Goal: Navigation & Orientation: Find specific page/section

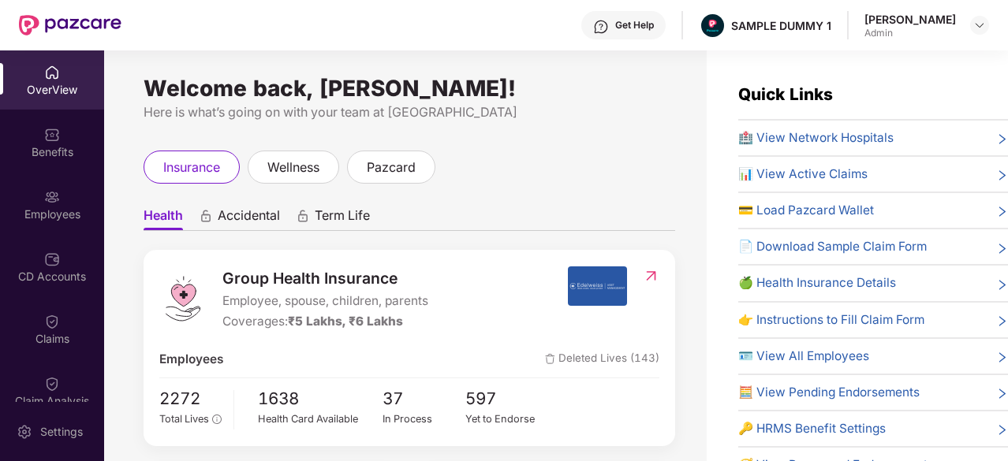
click at [57, 100] on div "OverView" at bounding box center [52, 79] width 104 height 59
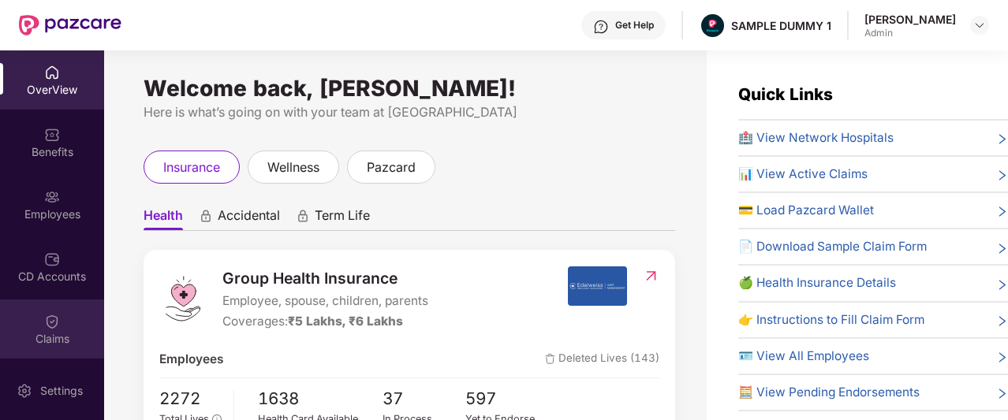
scroll to position [312, 0]
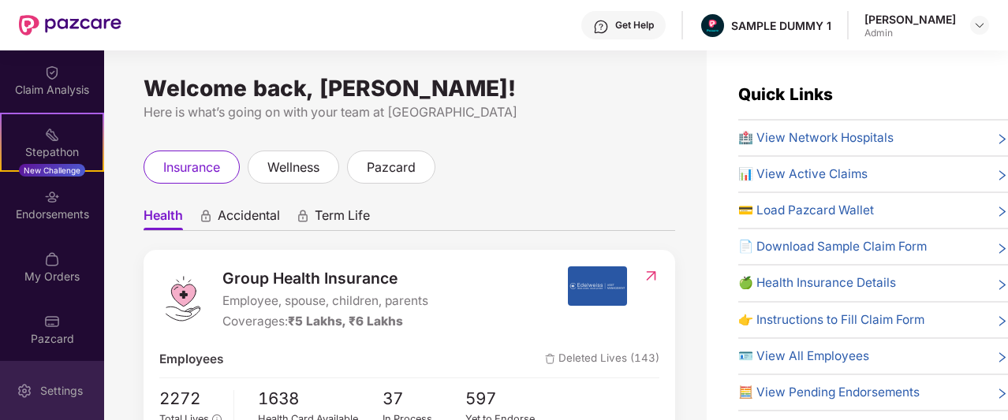
click at [66, 383] on div "Settings" at bounding box center [61, 391] width 52 height 16
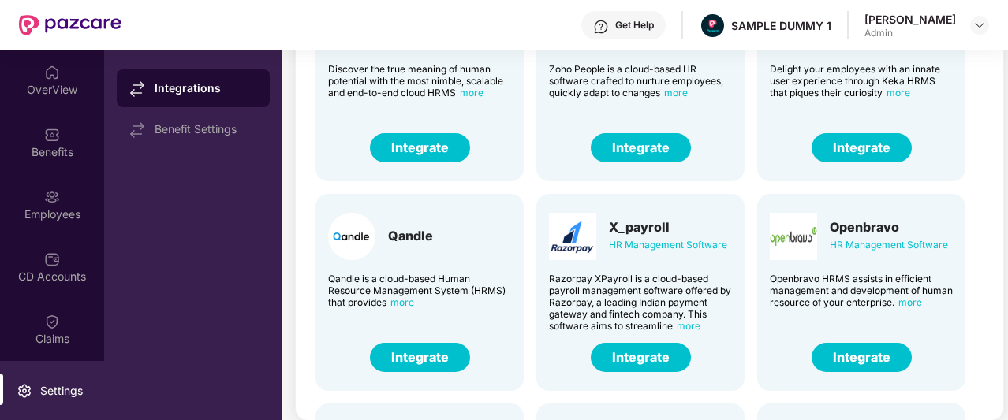
scroll to position [390, 1]
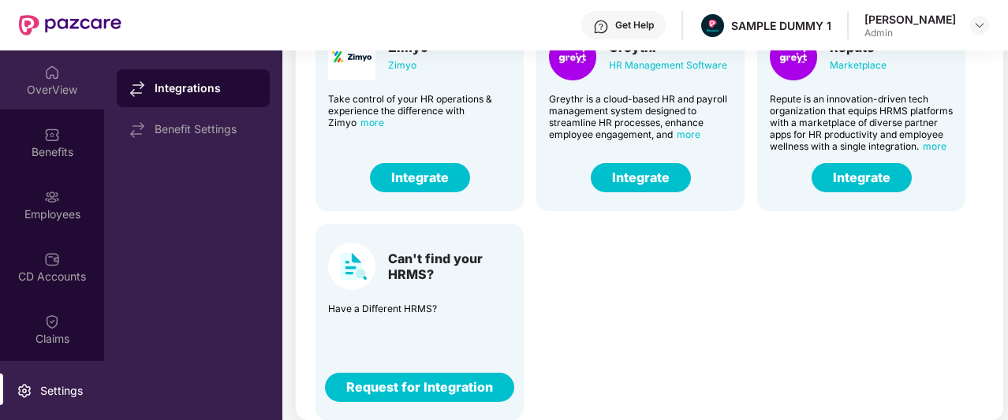
click at [47, 78] on img at bounding box center [52, 73] width 16 height 16
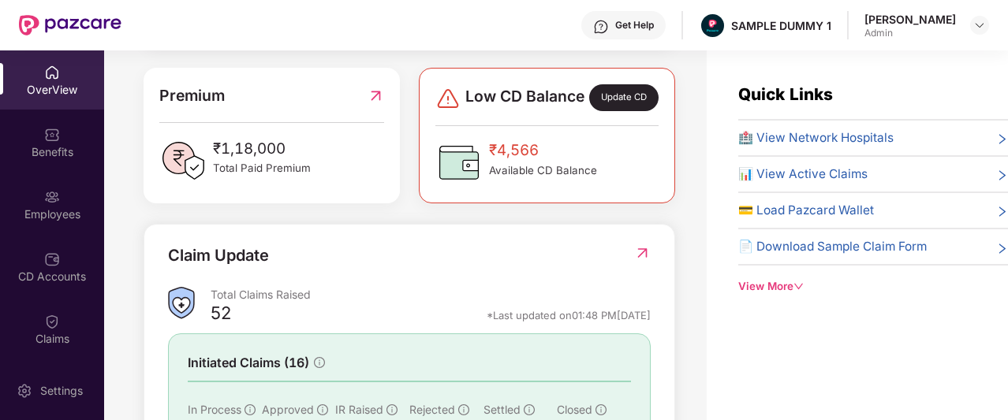
scroll to position [401, 0]
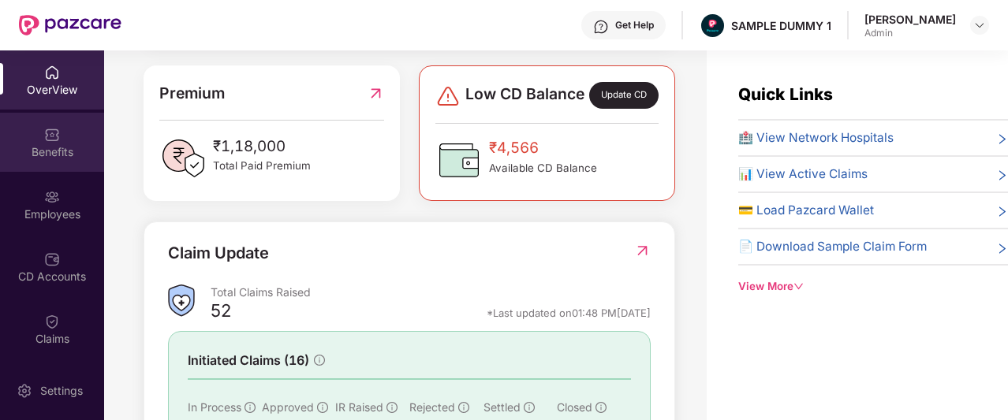
click at [84, 136] on div "Benefits" at bounding box center [52, 142] width 104 height 59
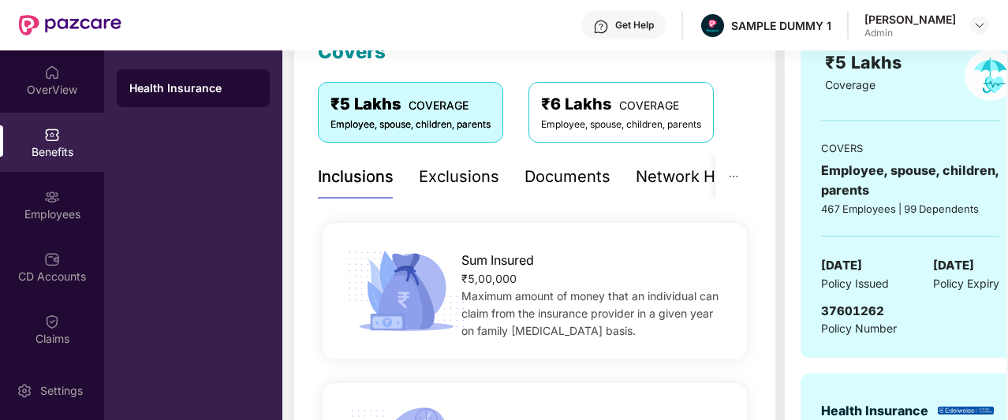
scroll to position [243, 0]
click at [454, 189] on div "Exclusions" at bounding box center [459, 177] width 80 height 24
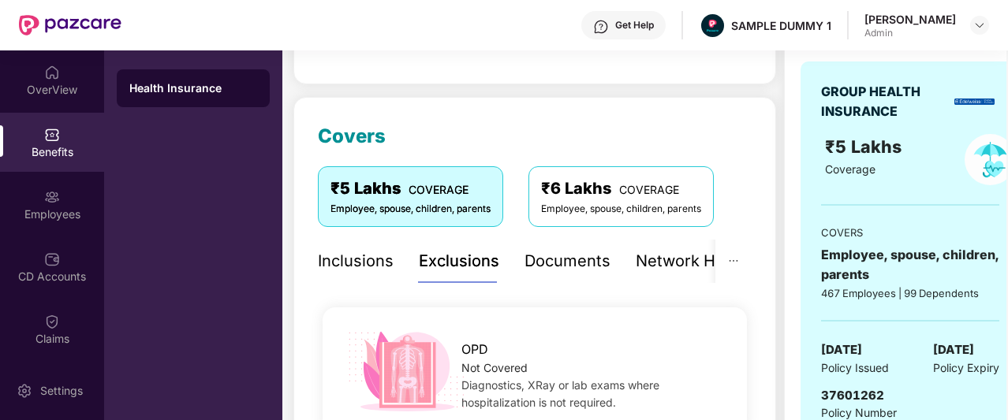
scroll to position [159, 0]
click at [546, 264] on div "Documents" at bounding box center [568, 260] width 86 height 24
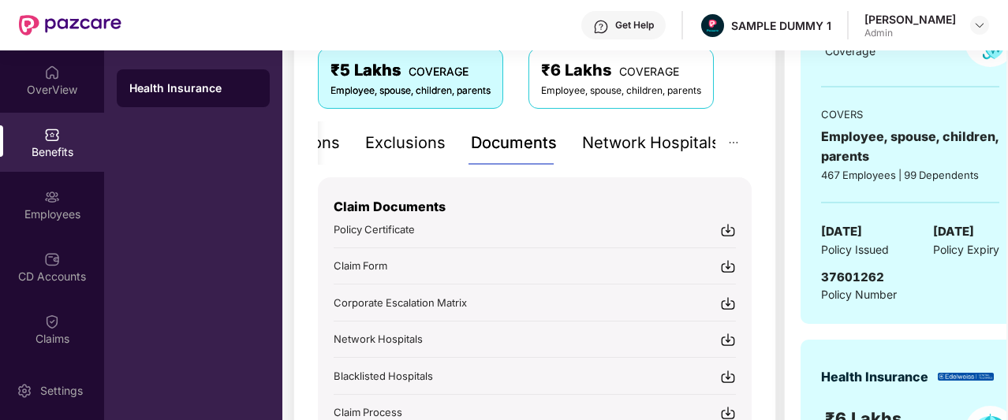
scroll to position [278, 0]
click at [623, 145] on div "Network Hospitals" at bounding box center [651, 142] width 138 height 24
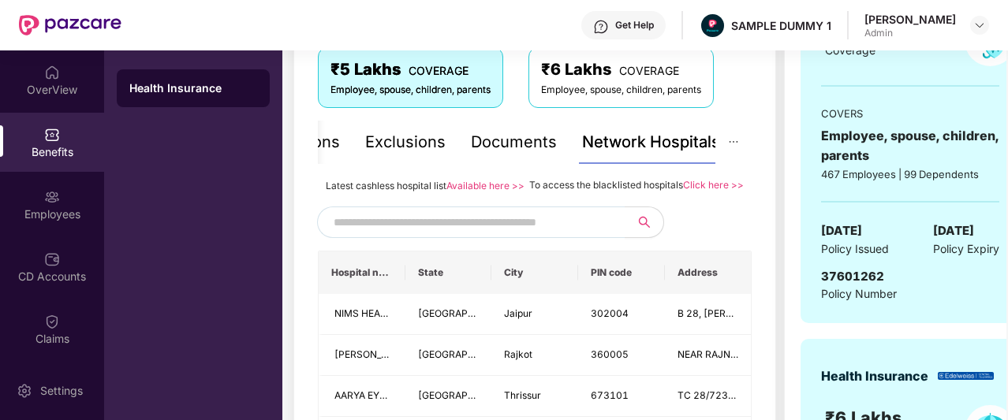
click at [494, 233] on input "text" at bounding box center [469, 223] width 270 height 24
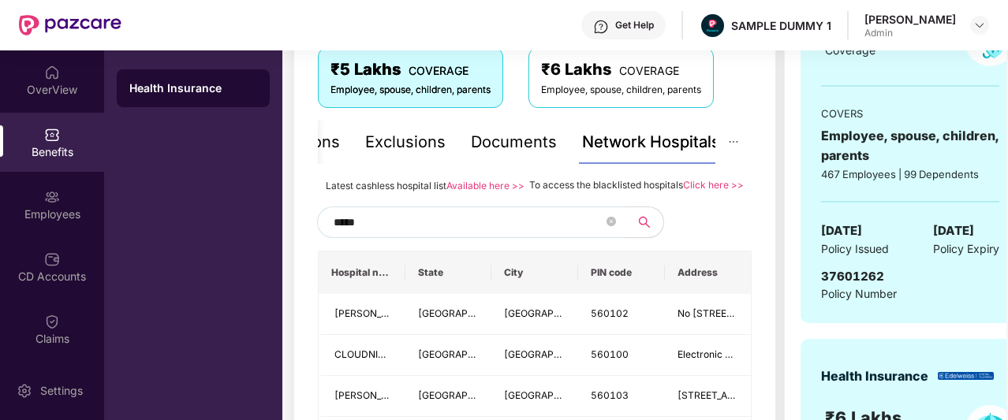
type input "******"
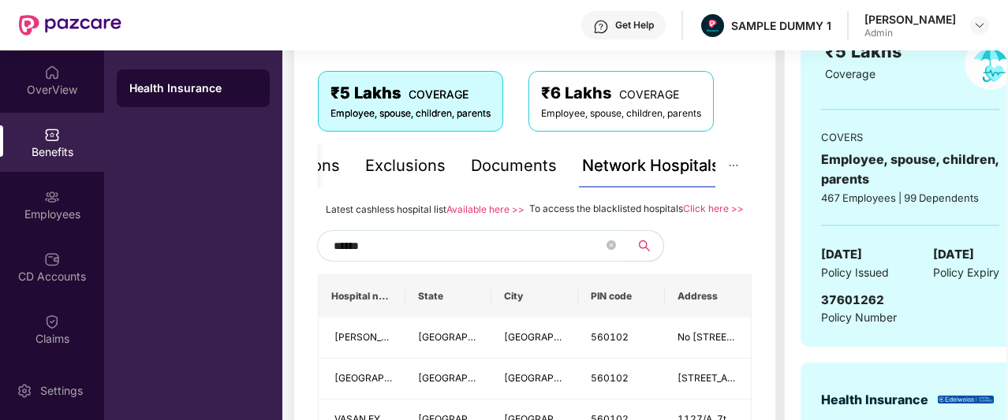
scroll to position [253, 0]
click at [609, 251] on icon "close-circle" at bounding box center [611, 245] width 9 height 9
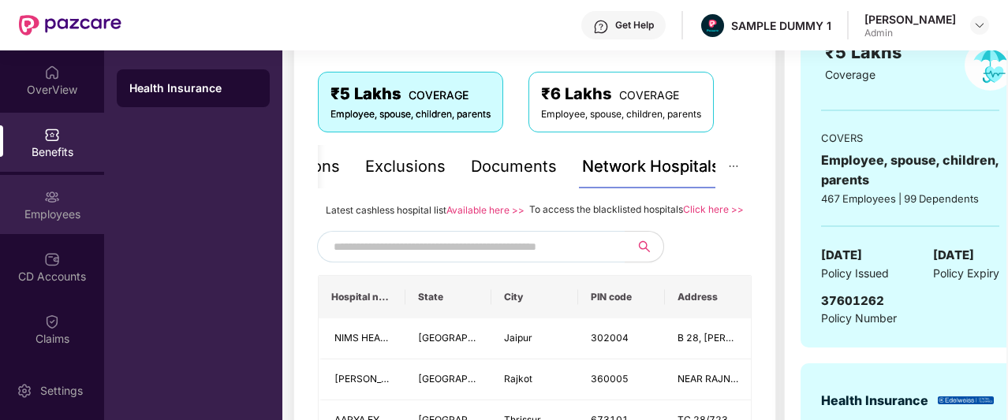
click at [17, 178] on div "Employees" at bounding box center [52, 204] width 104 height 59
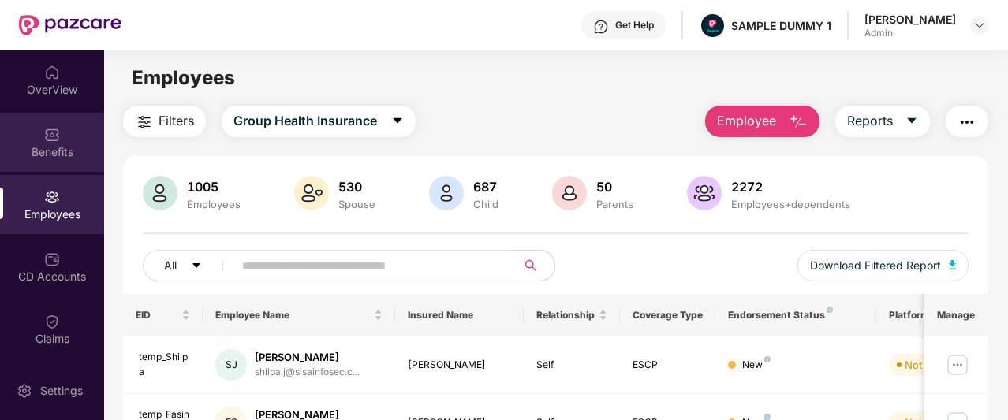
click at [87, 152] on div "Benefits" at bounding box center [52, 152] width 104 height 16
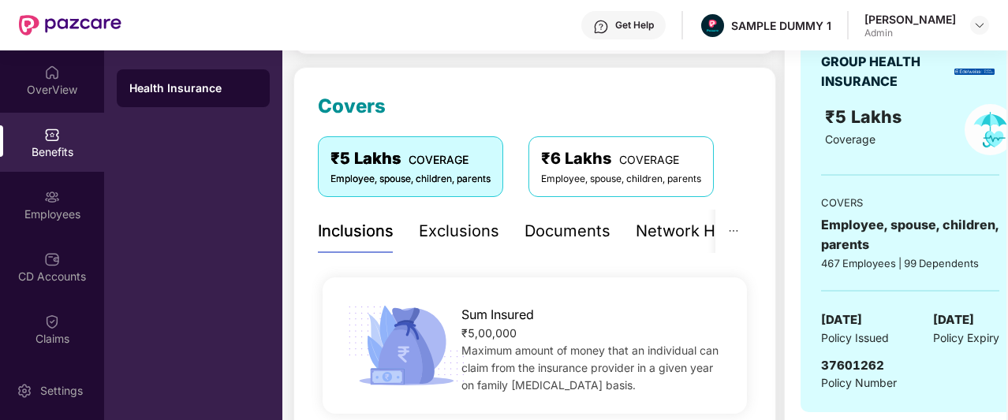
scroll to position [203, 0]
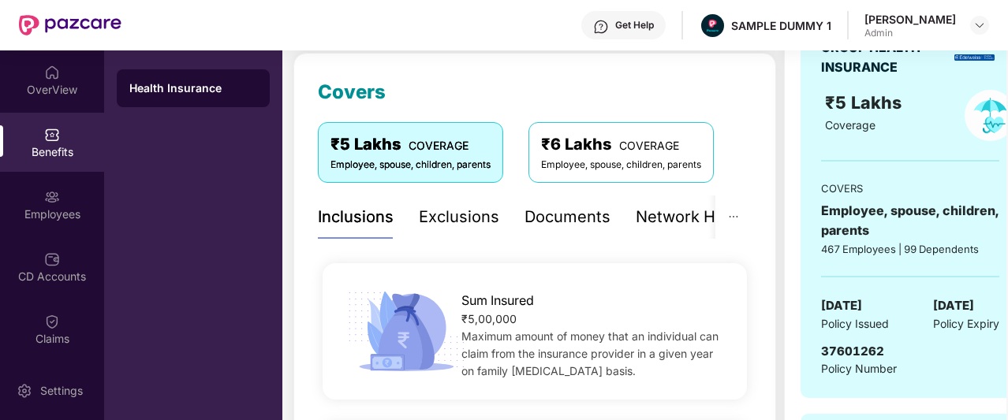
click at [640, 214] on div "Network Hospitals" at bounding box center [705, 217] width 138 height 24
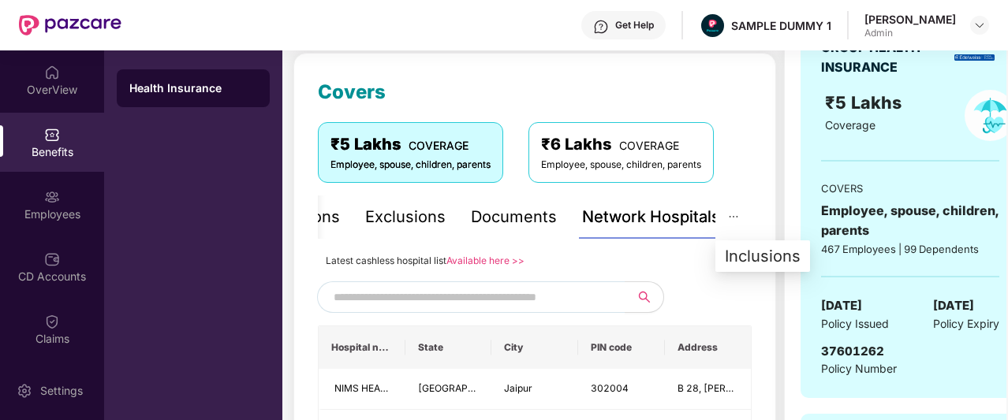
scroll to position [330, 0]
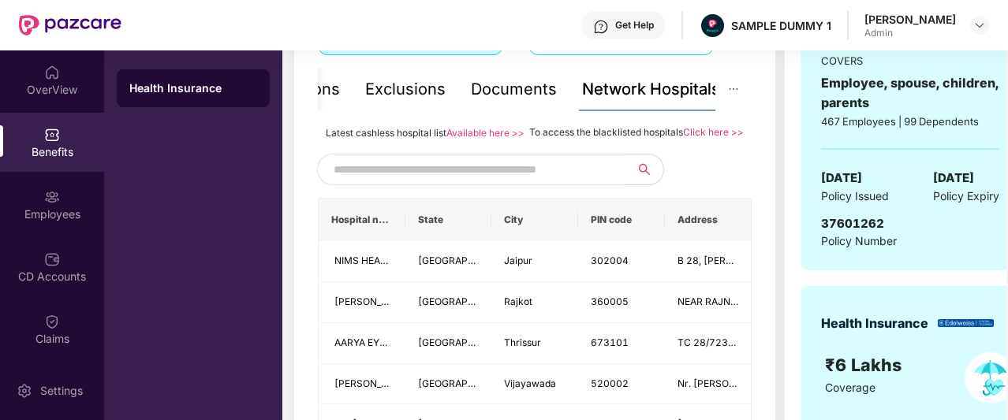
click at [530, 181] on input "text" at bounding box center [469, 170] width 270 height 24
type input "******"
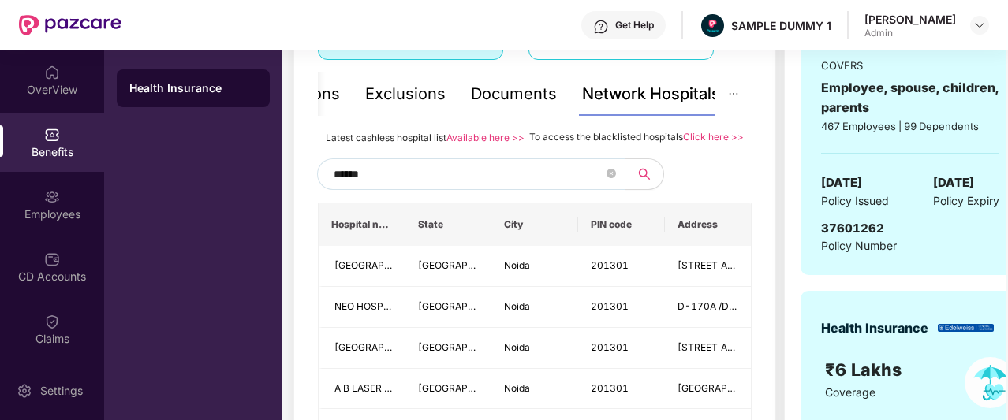
scroll to position [336, 0]
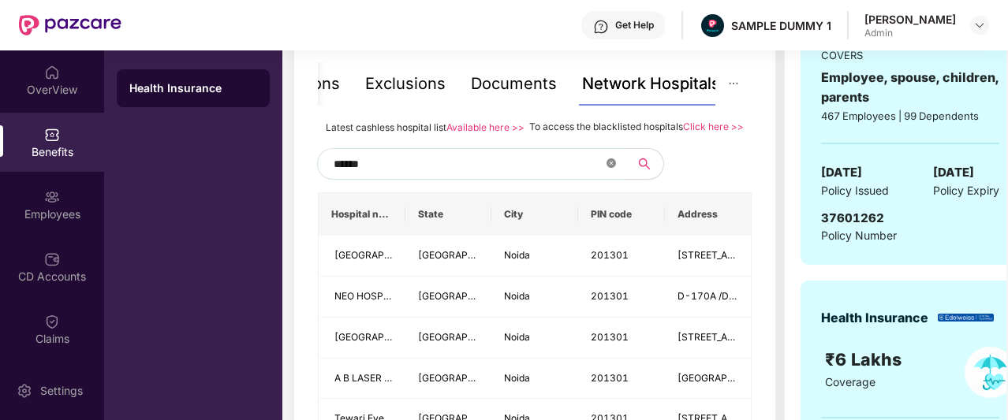
click at [607, 172] on span at bounding box center [611, 164] width 9 height 15
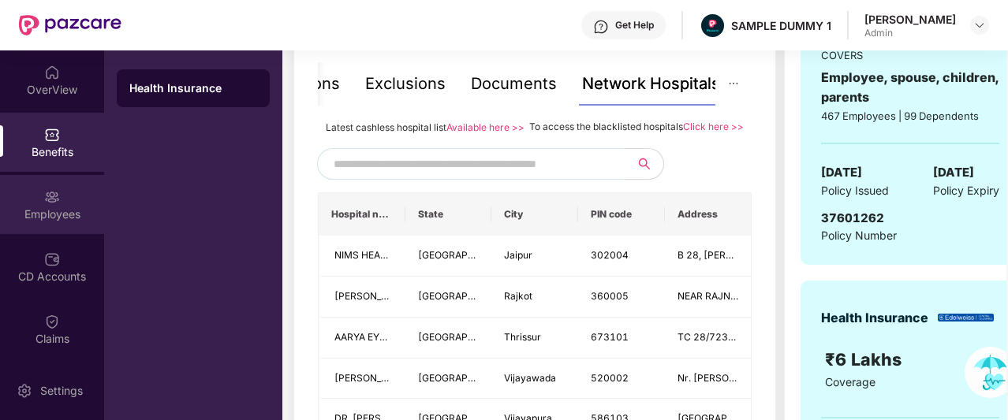
click at [44, 207] on div "Employees" at bounding box center [52, 215] width 104 height 16
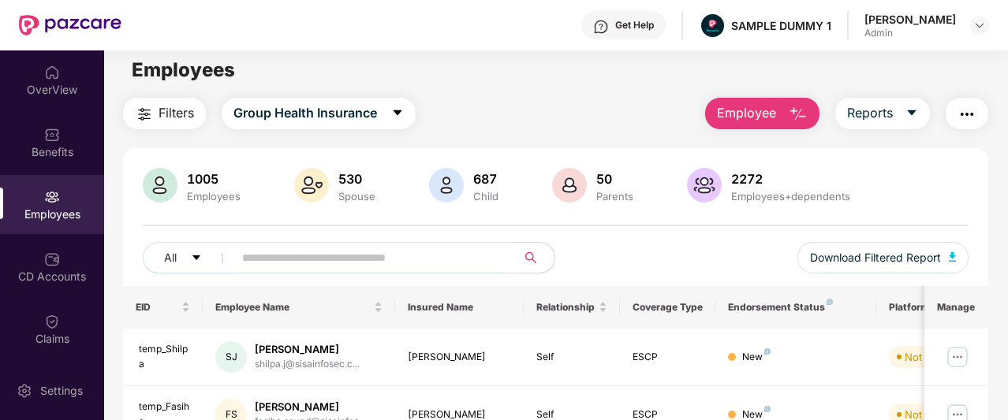
scroll to position [9, 0]
